Goal: Check status: Check status

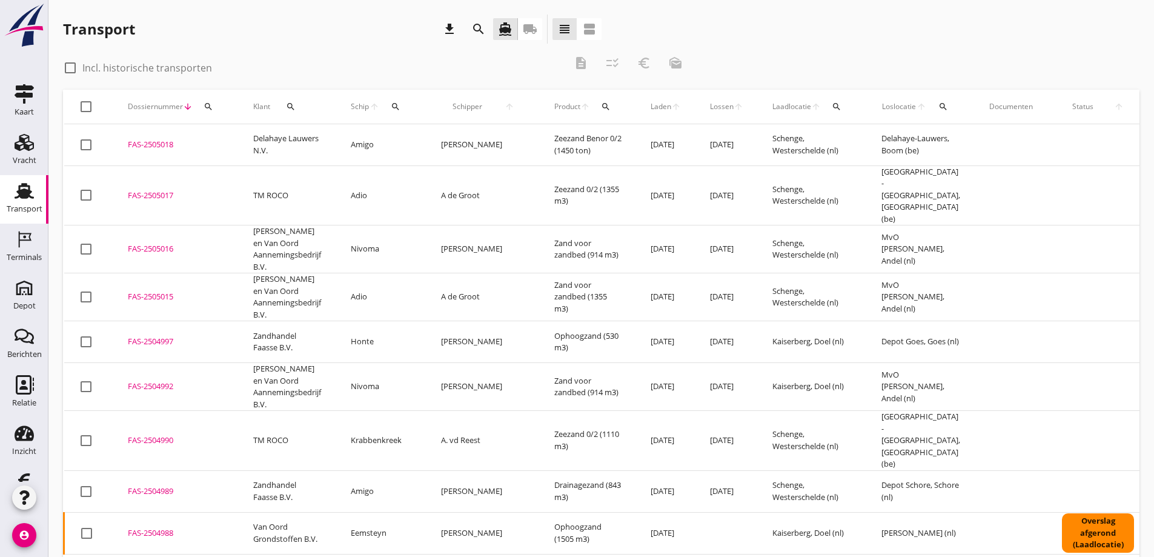
click at [530, 29] on icon "local_shipping" at bounding box center [530, 29] width 15 height 15
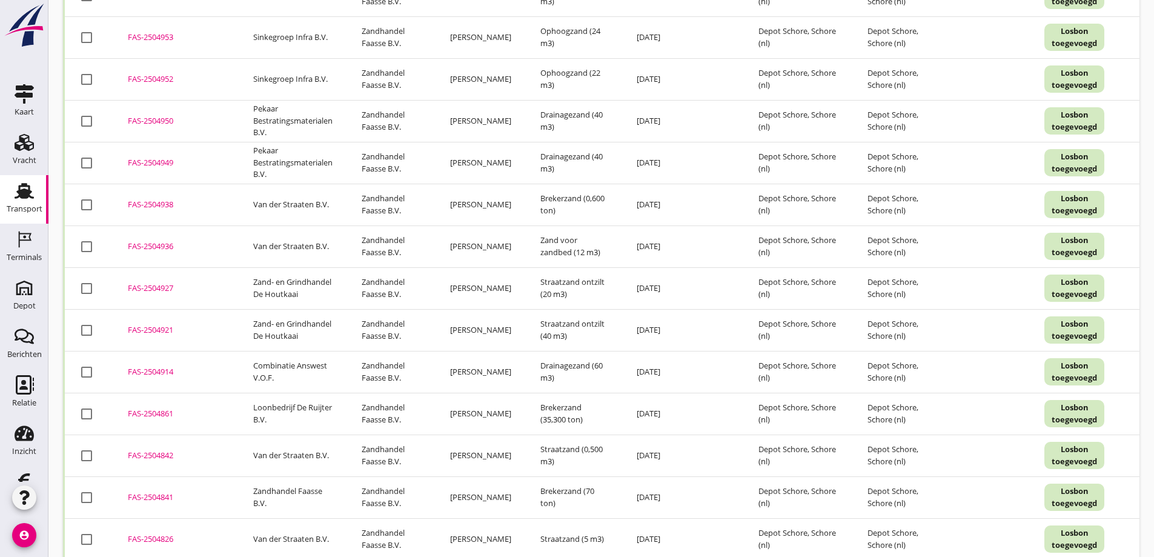
scroll to position [2057, 0]
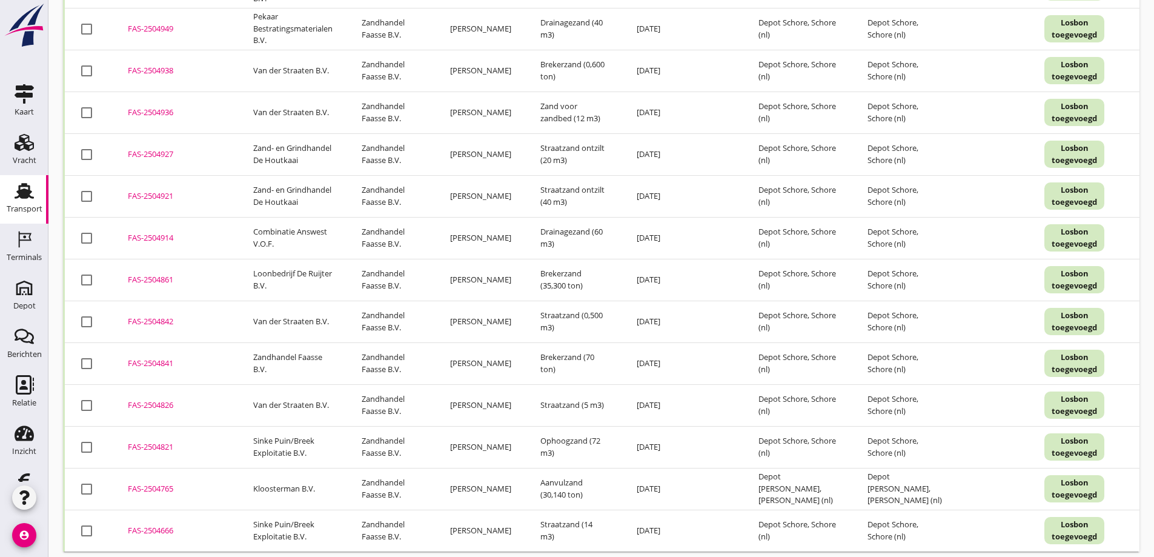
click at [154, 358] on div "FAS-2504841" at bounding box center [176, 364] width 96 height 12
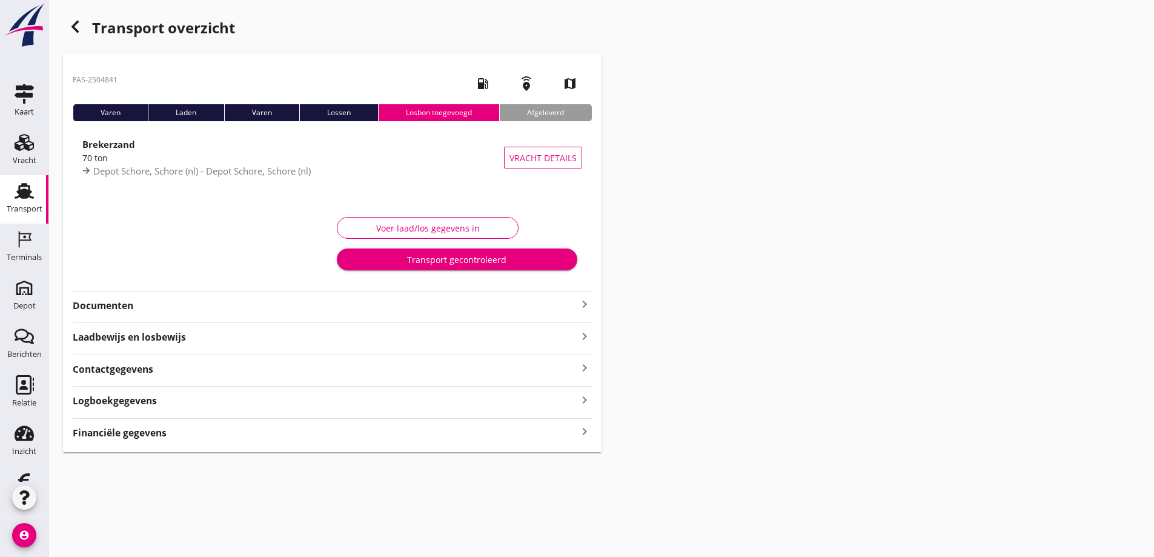
click at [474, 257] on div "Transport gecontroleerd" at bounding box center [457, 259] width 221 height 13
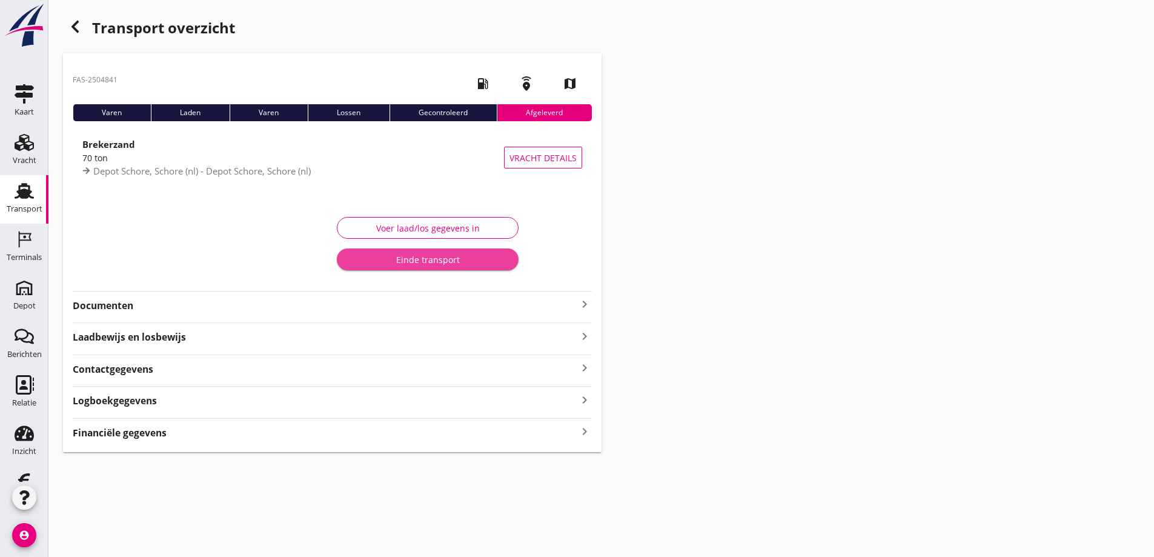
click at [468, 255] on div "Einde transport" at bounding box center [428, 259] width 162 height 13
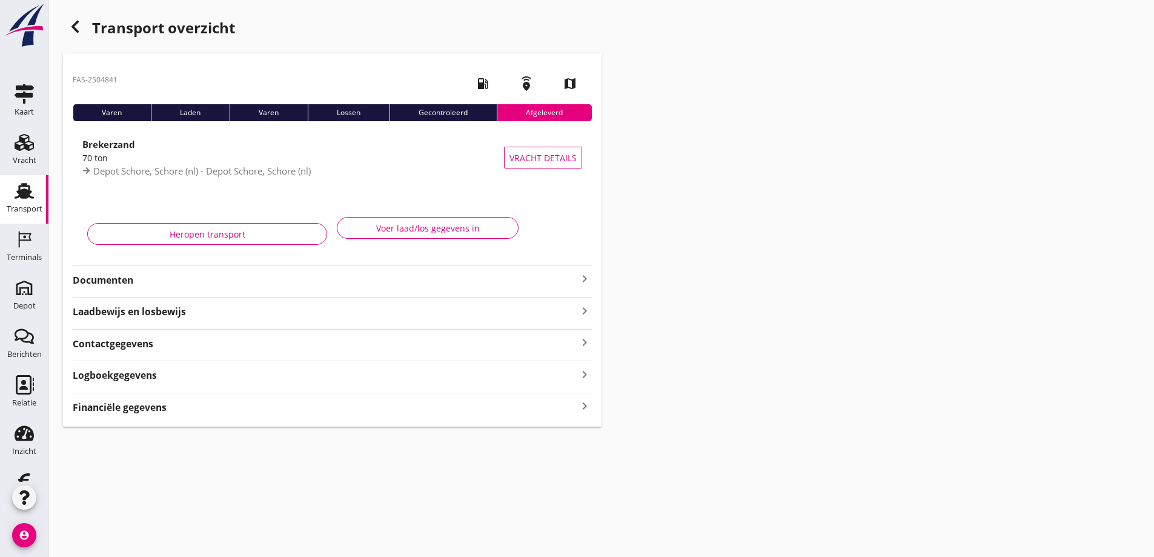
click at [71, 26] on icon "button" at bounding box center [75, 26] width 15 height 15
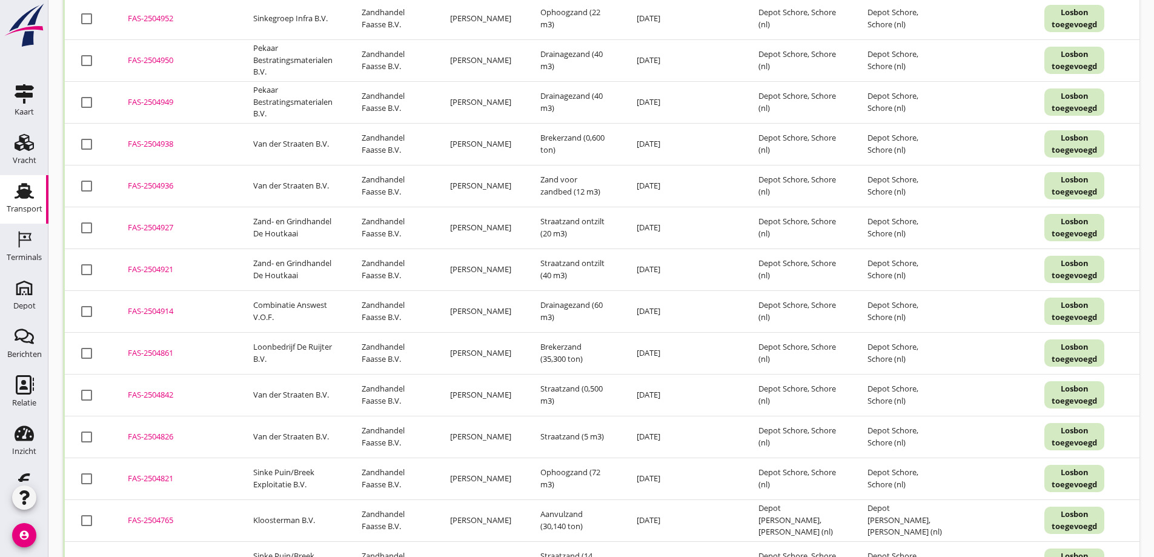
scroll to position [2016, 0]
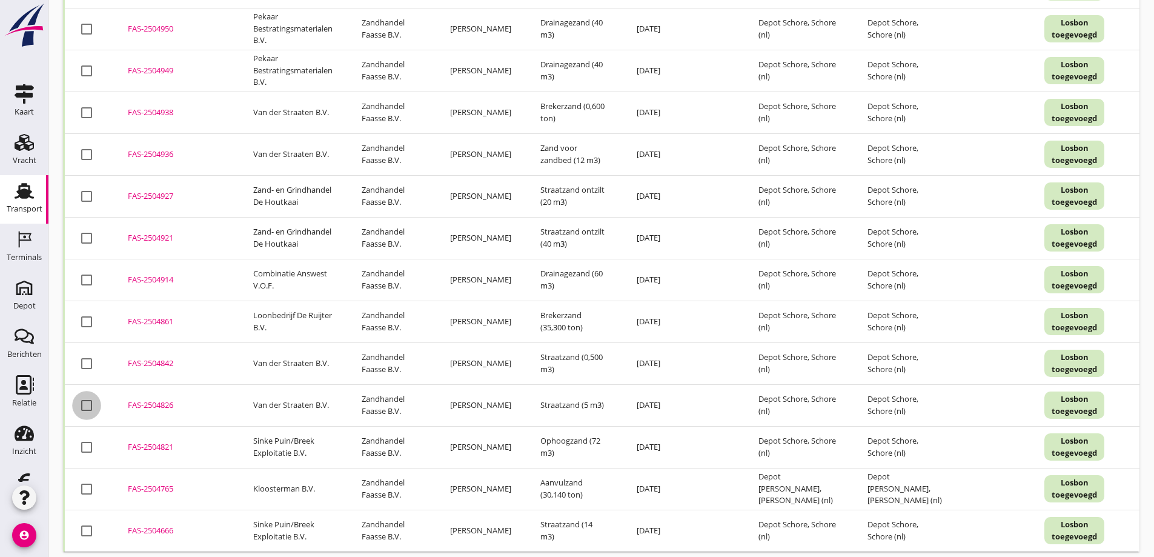
drag, startPoint x: 82, startPoint y: 391, endPoint x: 88, endPoint y: 352, distance: 39.2
click at [83, 395] on div at bounding box center [86, 405] width 21 height 21
checkbox input "true"
click at [88, 353] on div at bounding box center [86, 363] width 21 height 21
click at [87, 353] on div at bounding box center [86, 363] width 21 height 21
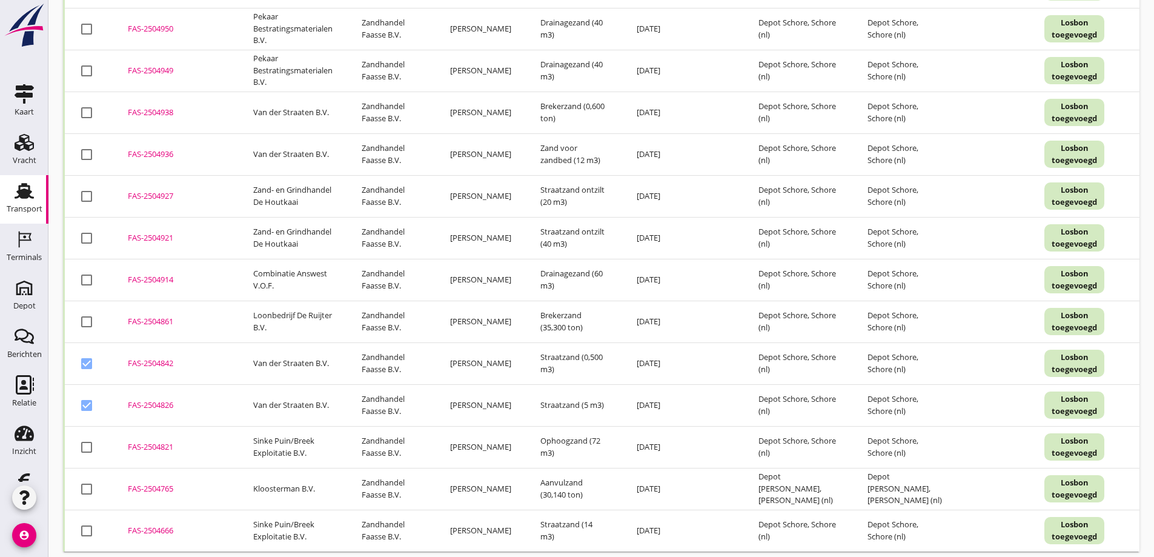
checkbox input "false"
click at [87, 395] on div at bounding box center [86, 405] width 21 height 21
checkbox input "false"
click at [157, 316] on div "FAS-2504861" at bounding box center [176, 322] width 96 height 12
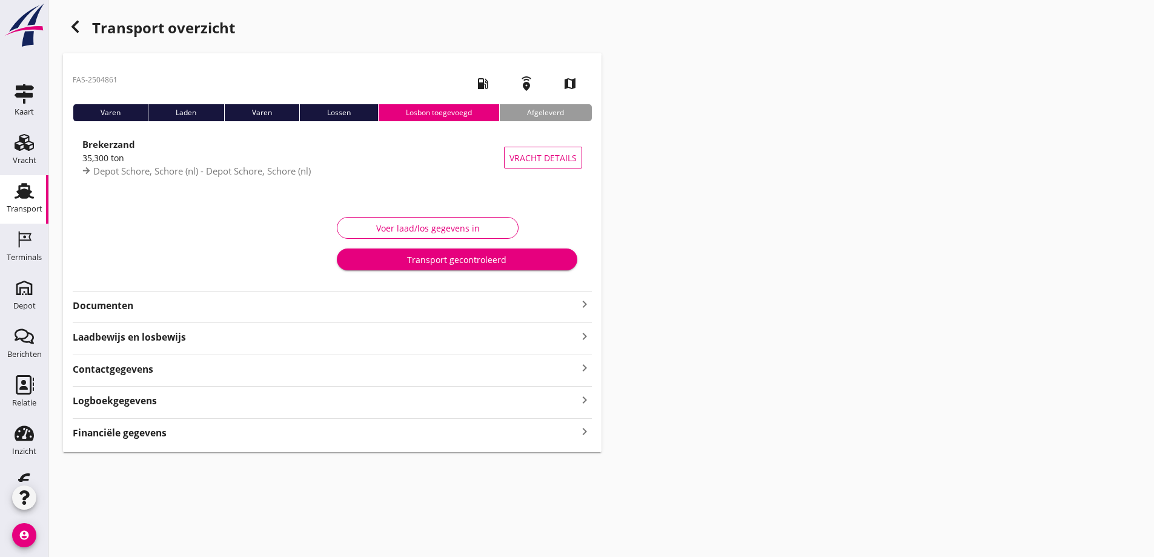
click at [119, 302] on strong "Documenten" at bounding box center [325, 306] width 505 height 14
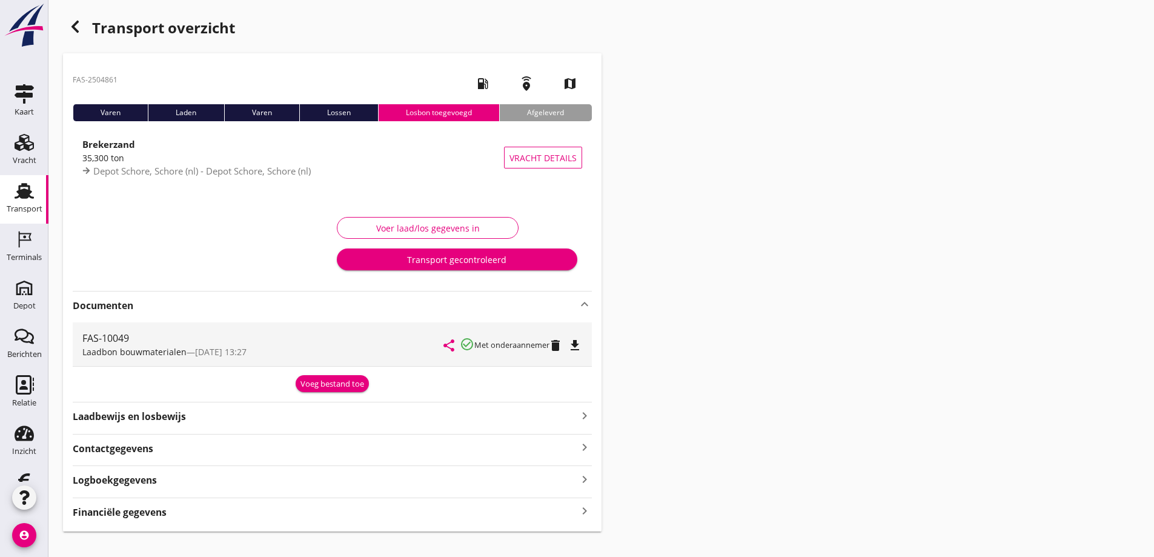
click at [579, 342] on icon "file_download" at bounding box center [575, 345] width 15 height 15
click at [74, 23] on icon "button" at bounding box center [75, 26] width 15 height 15
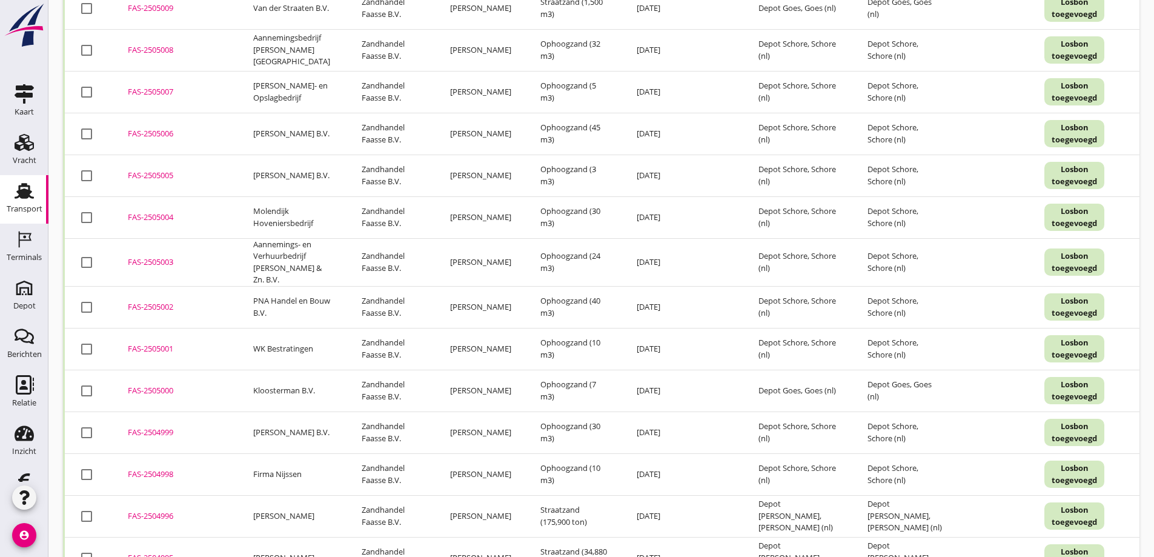
scroll to position [618, 0]
